Goal: Task Accomplishment & Management: Complete application form

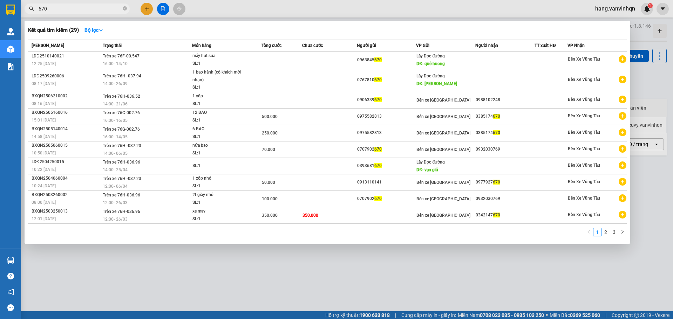
click at [144, 9] on div at bounding box center [336, 159] width 673 height 319
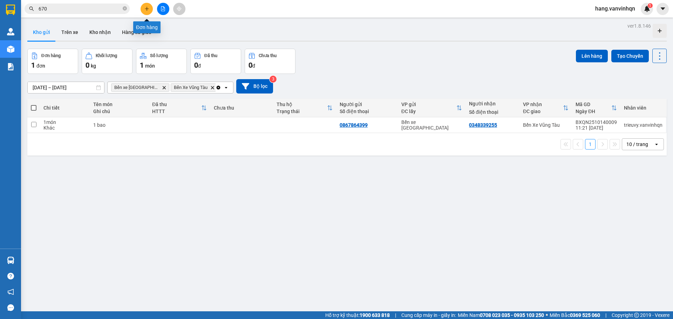
click at [147, 9] on icon "plus" at bounding box center [146, 8] width 5 height 5
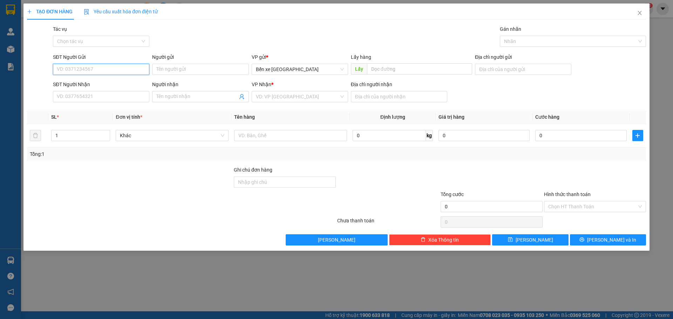
click at [108, 74] on input "SĐT Người Gửi" at bounding box center [101, 69] width 96 height 11
type input "0392558646"
click at [109, 96] on input "SĐT Người Nhận" at bounding box center [101, 96] width 96 height 11
drag, startPoint x: 295, startPoint y: 96, endPoint x: 293, endPoint y: 103, distance: 7.3
click at [295, 98] on input "search" at bounding box center [297, 96] width 83 height 11
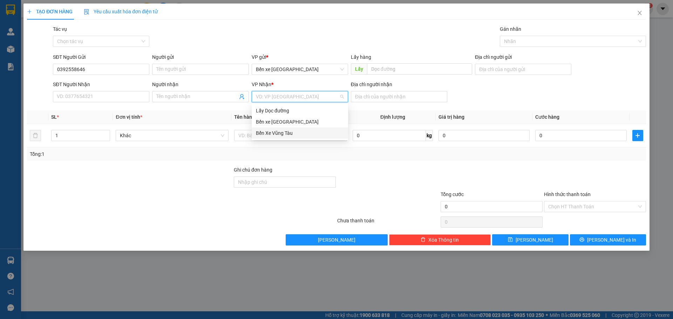
drag, startPoint x: 282, startPoint y: 131, endPoint x: 403, endPoint y: 118, distance: 122.0
click at [288, 131] on div "Bến Xe Vũng Tàu" at bounding box center [300, 133] width 88 height 8
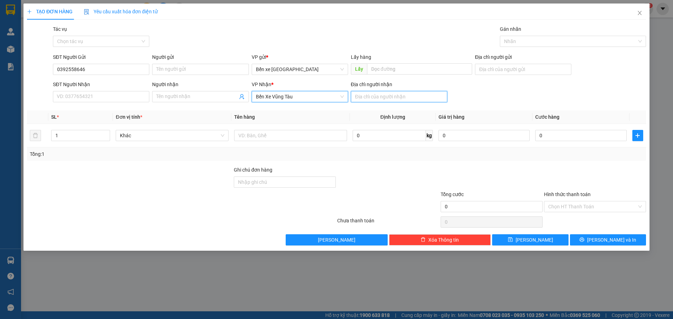
click at [406, 101] on input "Địa chỉ người nhận" at bounding box center [399, 96] width 96 height 11
type input "[GEOGRAPHIC_DATA]"
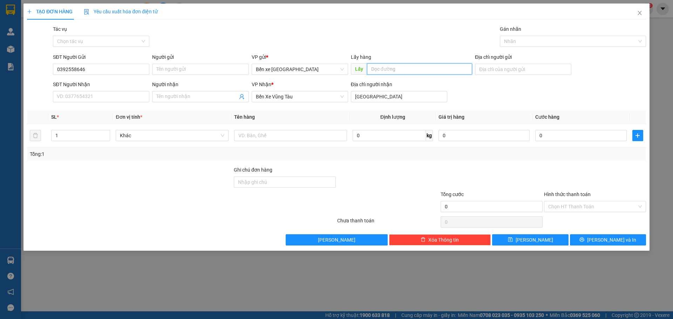
drag, startPoint x: 404, startPoint y: 63, endPoint x: 444, endPoint y: 77, distance: 42.2
click at [409, 66] on input "text" at bounding box center [419, 68] width 105 height 11
drag, startPoint x: 500, startPoint y: 71, endPoint x: 509, endPoint y: 74, distance: 9.2
click at [501, 71] on input "Địa chỉ người gửi" at bounding box center [523, 69] width 96 height 11
drag, startPoint x: 124, startPoint y: 98, endPoint x: 135, endPoint y: 93, distance: 12.1
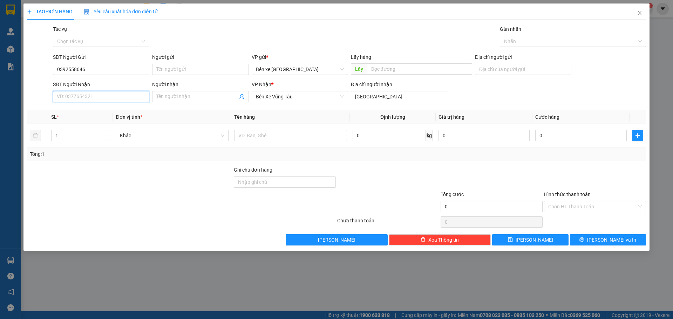
click at [126, 96] on input "SĐT Người Nhận" at bounding box center [101, 96] width 96 height 11
type input "0352059603"
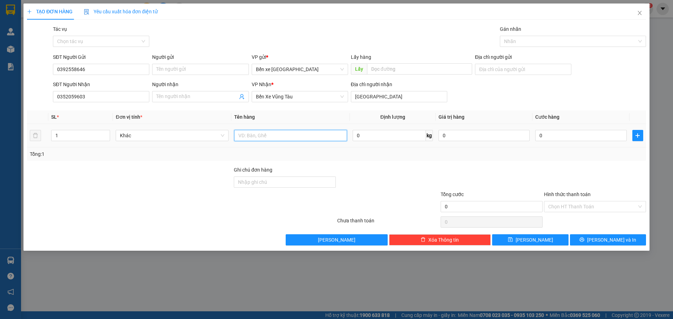
click at [313, 138] on input "text" at bounding box center [290, 135] width 113 height 11
type input "3bao"
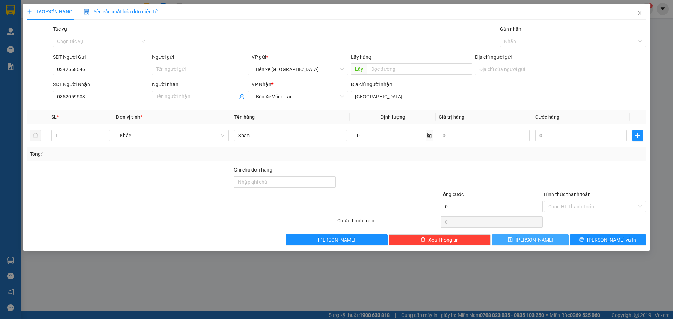
click at [530, 243] on button "[PERSON_NAME]" at bounding box center [530, 239] width 76 height 11
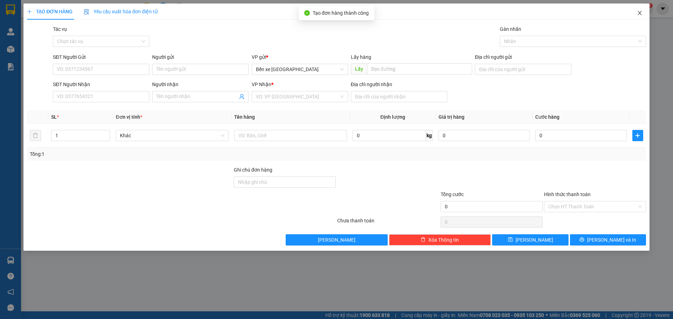
click at [642, 12] on icon "close" at bounding box center [640, 13] width 6 height 6
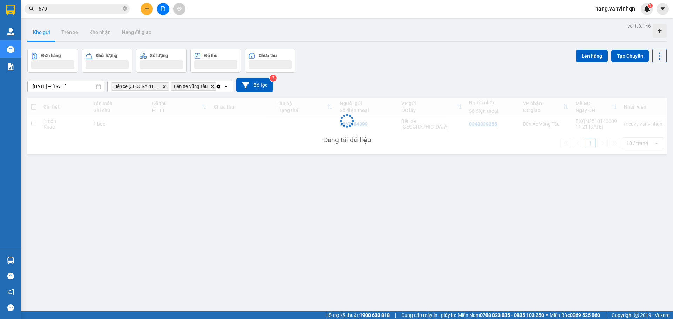
click at [319, 126] on div "Đang tải dữ liệu" at bounding box center [346, 126] width 639 height 57
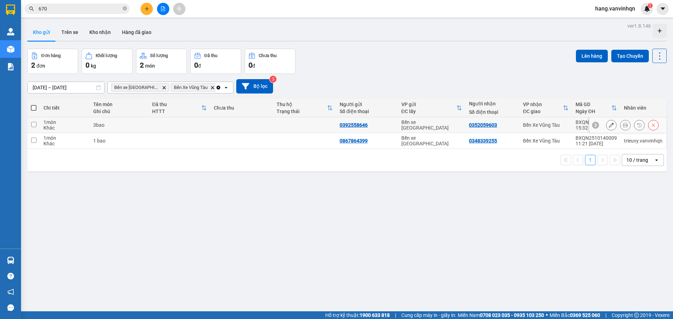
drag, startPoint x: 155, startPoint y: 125, endPoint x: 283, endPoint y: 125, distance: 129.0
click at [156, 125] on td at bounding box center [180, 125] width 62 height 16
checkbox input "true"
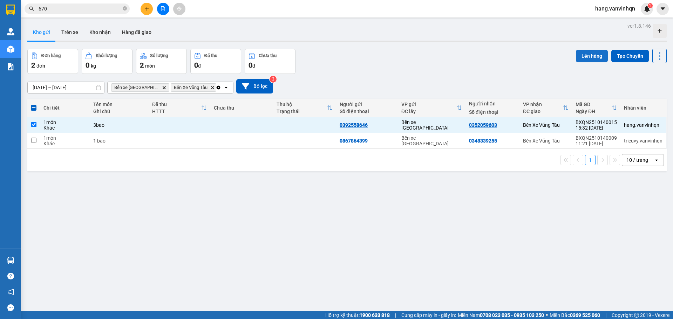
click at [584, 55] on button "Lên hàng" at bounding box center [592, 56] width 32 height 13
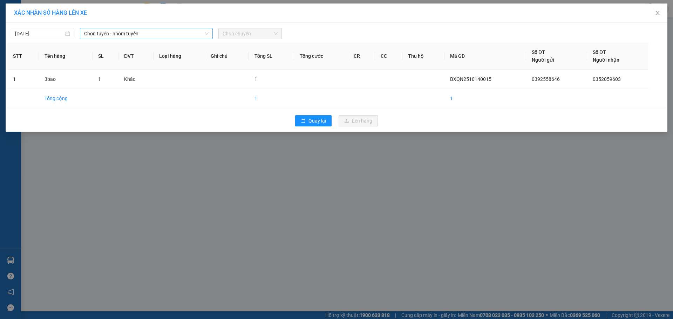
drag, startPoint x: 146, startPoint y: 31, endPoint x: 140, endPoint y: 36, distance: 7.8
click at [147, 31] on span "Chọn tuyến - nhóm tuyến" at bounding box center [146, 33] width 124 height 11
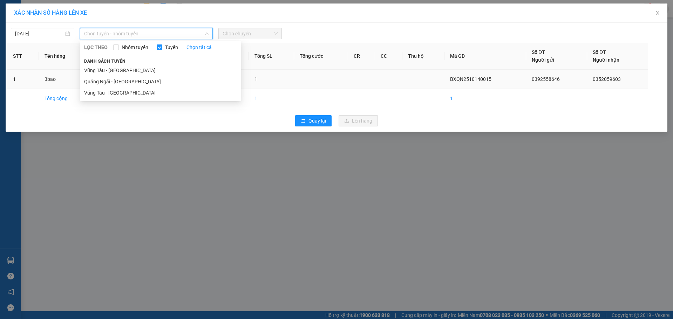
drag, startPoint x: 113, startPoint y: 82, endPoint x: 121, endPoint y: 78, distance: 8.7
click at [118, 80] on li "Quảng Ngãi - [GEOGRAPHIC_DATA]" at bounding box center [160, 81] width 161 height 11
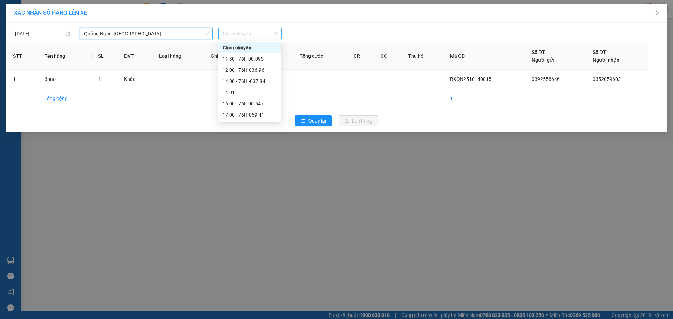
click at [236, 35] on span "Chọn chuyến" at bounding box center [250, 33] width 55 height 11
click at [249, 104] on div "16:00 - 76F-00.547" at bounding box center [250, 104] width 55 height 8
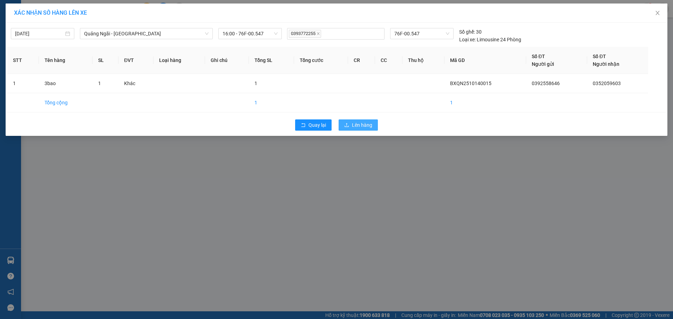
click at [361, 122] on span "Lên hàng" at bounding box center [362, 125] width 20 height 8
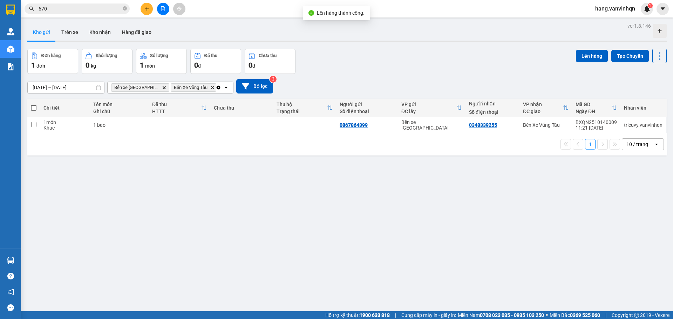
drag, startPoint x: 70, startPoint y: 32, endPoint x: 440, endPoint y: 49, distance: 370.5
click at [84, 32] on div "Kho gửi Trên xe Kho nhận Hàng đã giao" at bounding box center [346, 33] width 639 height 19
click at [76, 31] on button "Trên xe" at bounding box center [70, 32] width 28 height 17
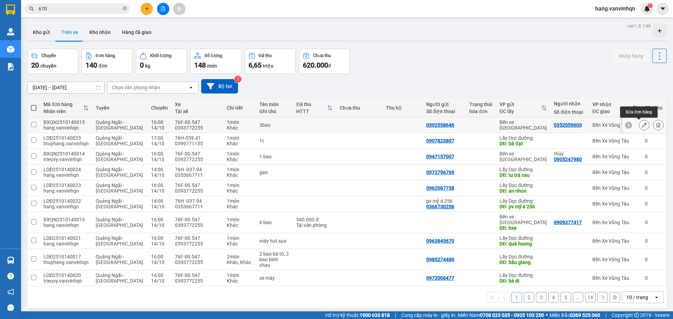
click at [642, 126] on icon at bounding box center [644, 125] width 5 height 5
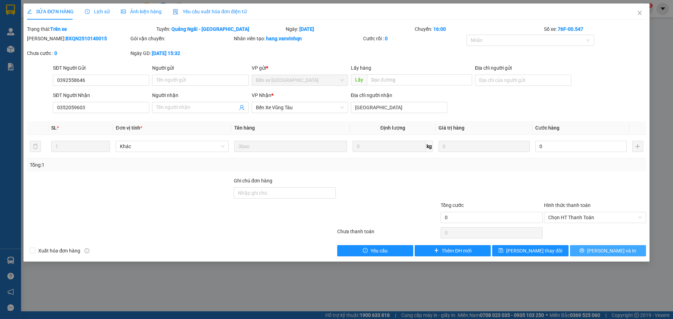
click at [603, 257] on div "SỬA ĐƠN HÀNG Lịch sử Ảnh kiện hàng Yêu cầu xuất hóa đơn điện tử Total Paid Fee …" at bounding box center [336, 133] width 626 height 258
click at [541, 250] on span "[PERSON_NAME] thay đổi" at bounding box center [534, 251] width 56 height 8
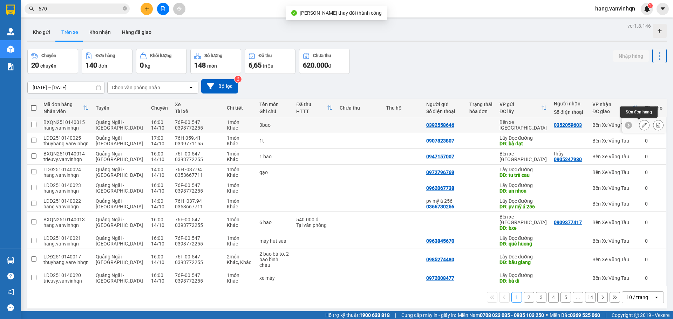
click at [642, 124] on icon at bounding box center [644, 125] width 5 height 5
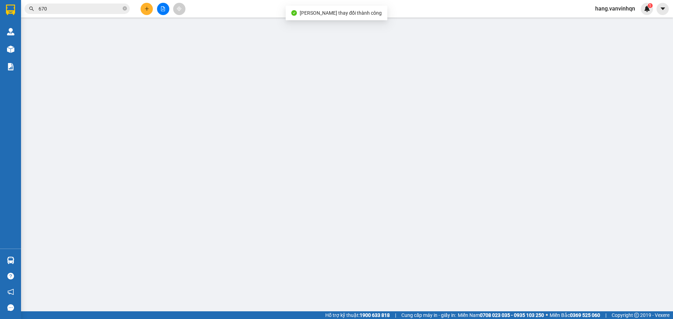
type input "0392558646"
type input "0352059603"
type input "[GEOGRAPHIC_DATA]"
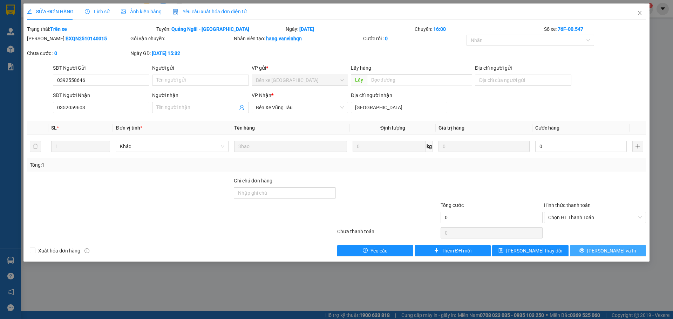
click at [604, 253] on span "[PERSON_NAME] và In" at bounding box center [611, 251] width 49 height 8
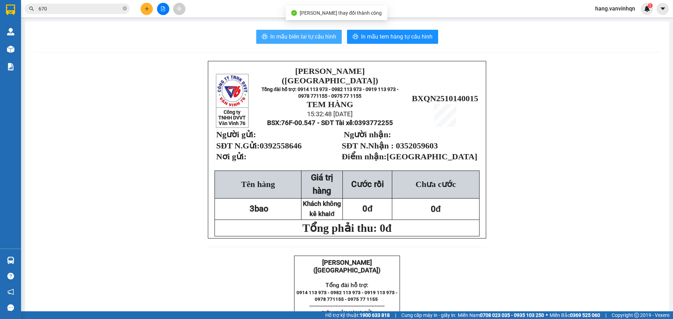
click at [315, 34] on span "In mẫu biên lai tự cấu hình" at bounding box center [303, 36] width 66 height 9
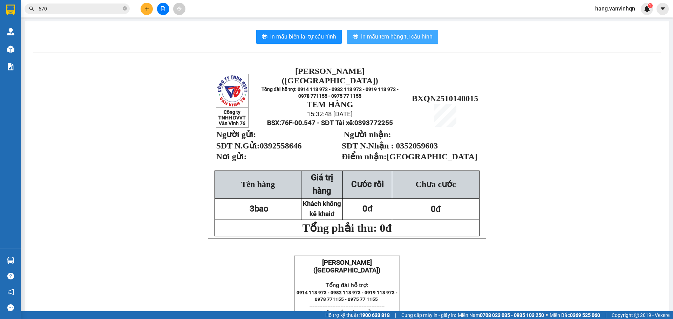
click at [404, 39] on span "In mẫu tem hàng tự cấu hình" at bounding box center [396, 36] width 71 height 9
click at [385, 37] on span "In mẫu tem hàng tự cấu hình" at bounding box center [396, 36] width 71 height 9
drag, startPoint x: 377, startPoint y: 34, endPoint x: 363, endPoint y: 75, distance: 43.6
click at [378, 34] on span "In mẫu tem hàng tự cấu hình" at bounding box center [396, 36] width 71 height 9
click at [378, 33] on button "In mẫu tem hàng tự cấu hình" at bounding box center [392, 37] width 91 height 14
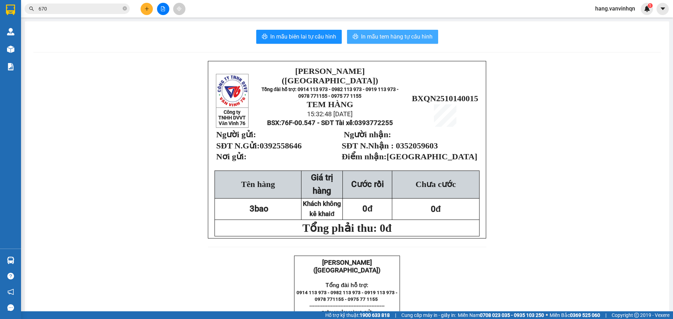
click at [387, 36] on span "In mẫu tem hàng tự cấu hình" at bounding box center [396, 36] width 71 height 9
click at [162, 14] on button at bounding box center [163, 9] width 12 height 12
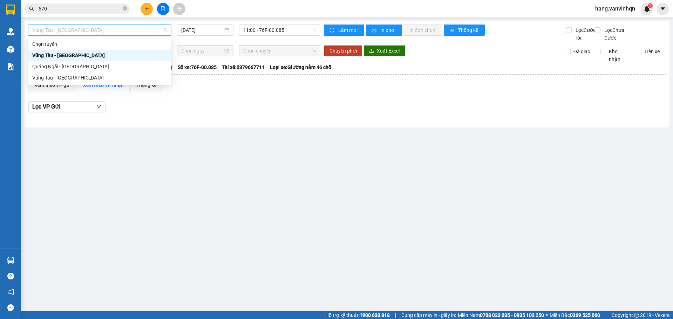
drag, startPoint x: 100, startPoint y: 26, endPoint x: 90, endPoint y: 71, distance: 46.6
click at [100, 33] on span "Vũng Tàu - [GEOGRAPHIC_DATA]" at bounding box center [99, 30] width 135 height 11
click at [89, 66] on div "Quảng Ngãi - [GEOGRAPHIC_DATA]" at bounding box center [99, 67] width 135 height 8
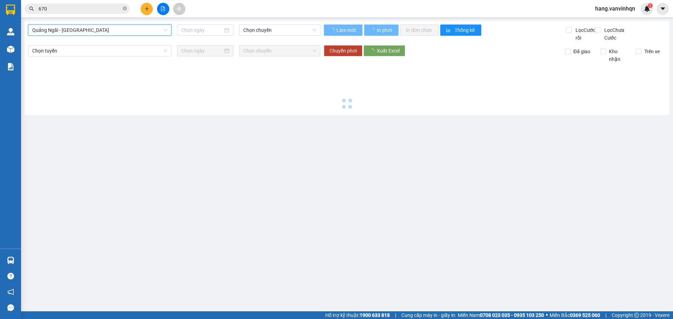
type input "[DATE]"
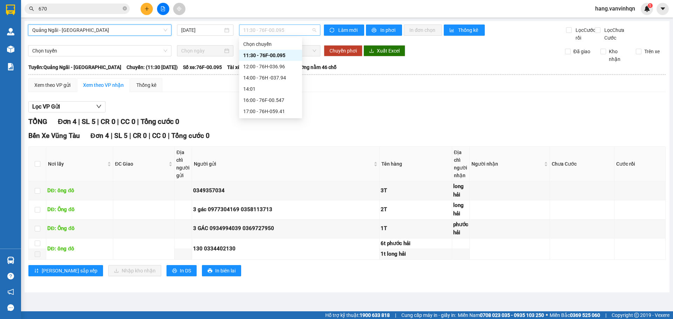
drag, startPoint x: 305, startPoint y: 30, endPoint x: 279, endPoint y: 86, distance: 61.2
click at [301, 37] on body "Kết quả tìm kiếm ( 29 ) Bộ lọc Mã ĐH Trạng thái Món hàng Tổng cước Chưa cước Ng…" at bounding box center [336, 159] width 673 height 319
click at [274, 103] on div "16:00 - 76F-00.547" at bounding box center [270, 100] width 55 height 8
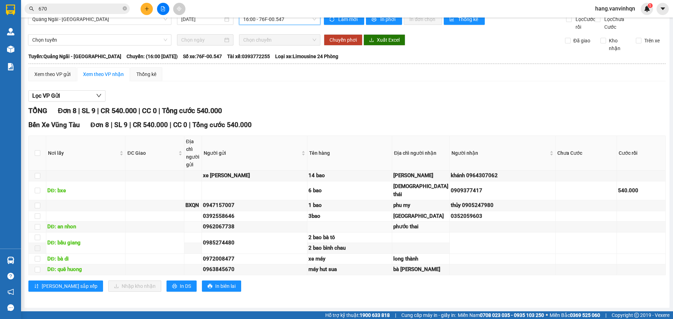
scroll to position [60, 0]
click at [36, 150] on input "checkbox" at bounding box center [38, 153] width 6 height 6
checkbox input "true"
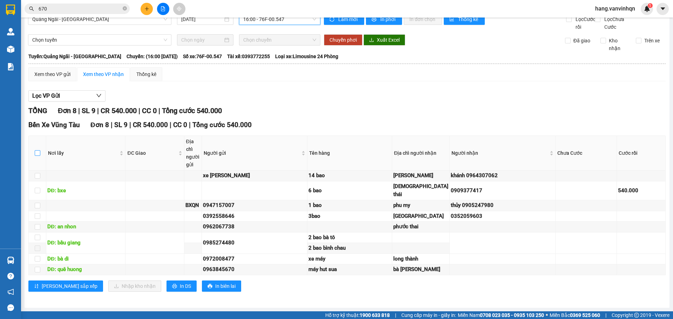
checkbox input "true"
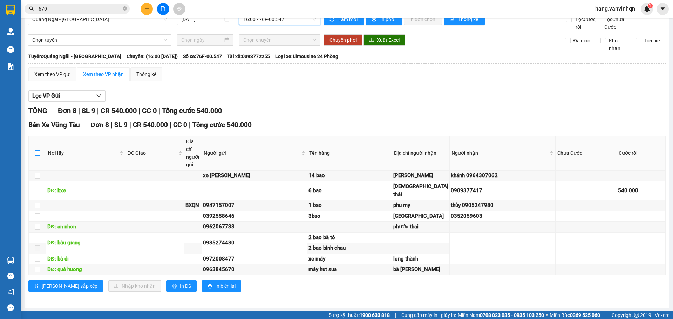
checkbox input "true"
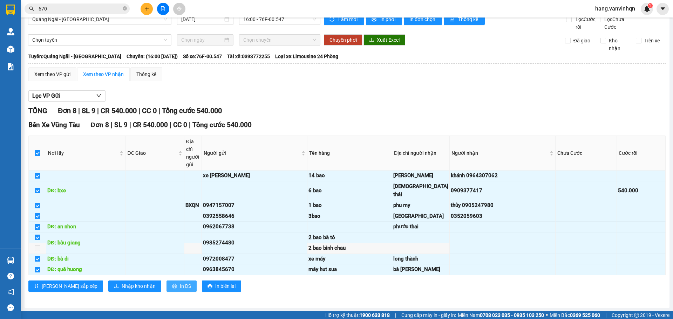
click at [180, 286] on span "In DS" at bounding box center [185, 286] width 11 height 8
click at [466, 90] on div "Lọc VP Gửi" at bounding box center [346, 96] width 637 height 12
